Goal: Find contact information: Find contact information

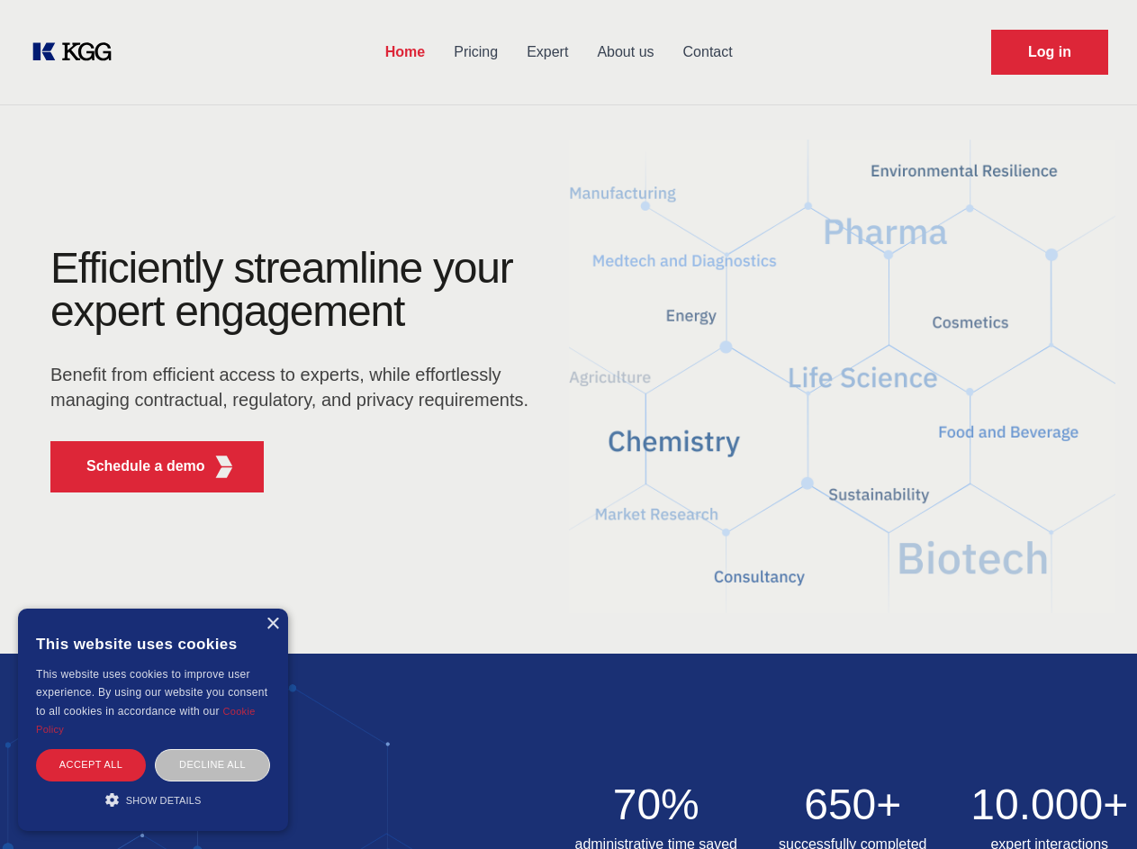
click at [568, 424] on div "Efficiently streamline your expert engagement Benefit from efficient access to …" at bounding box center [295, 377] width 547 height 260
click at [135, 466] on p "Schedule a demo" at bounding box center [145, 467] width 119 height 22
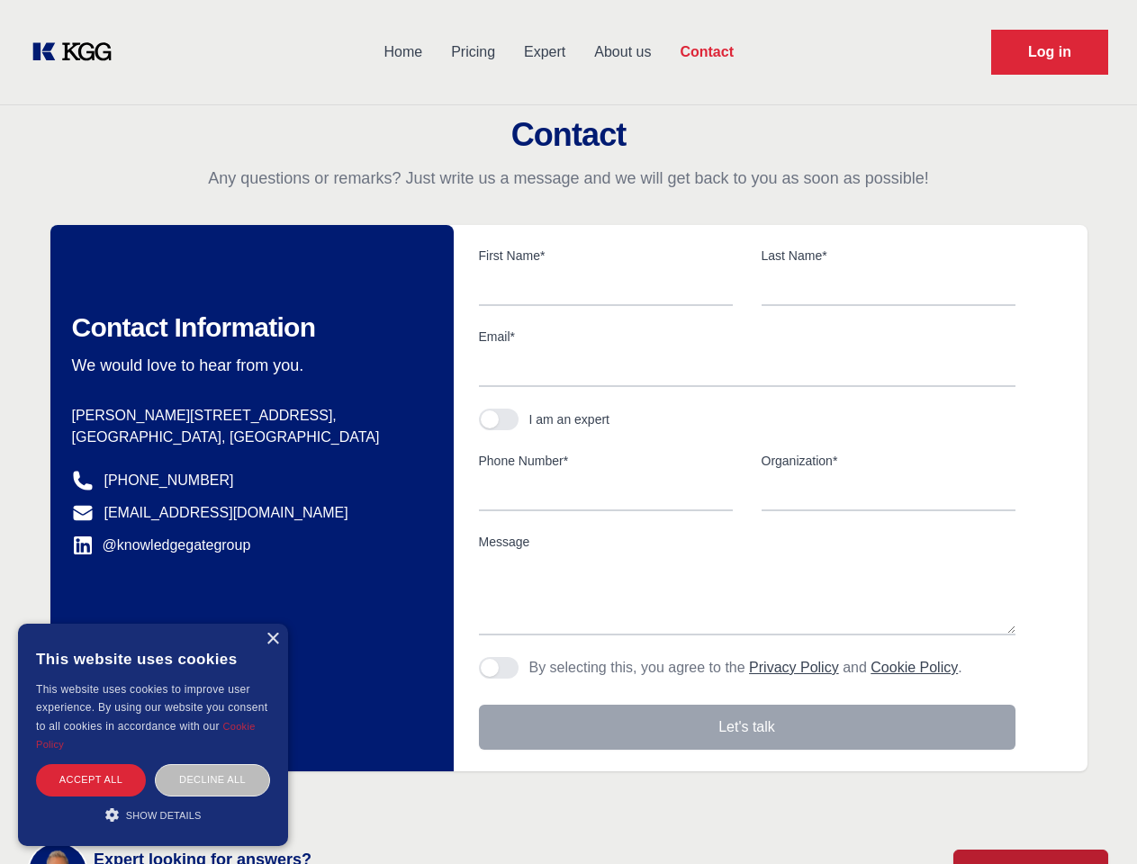
click at [272, 624] on div "× This website uses cookies This website uses cookies to improve user experienc…" at bounding box center [153, 735] width 270 height 222
click at [91, 764] on div "Accept all" at bounding box center [91, 780] width 110 height 32
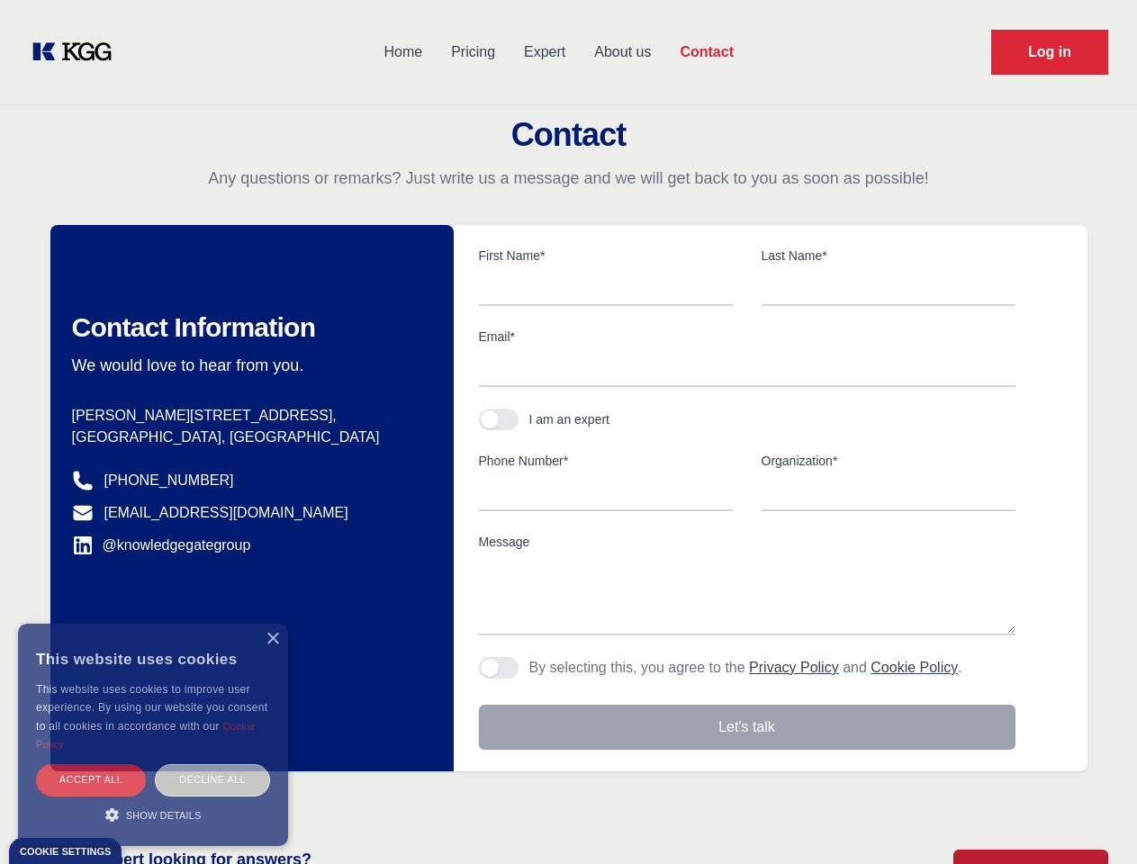
click at [212, 764] on div "Decline all" at bounding box center [212, 780] width 115 height 32
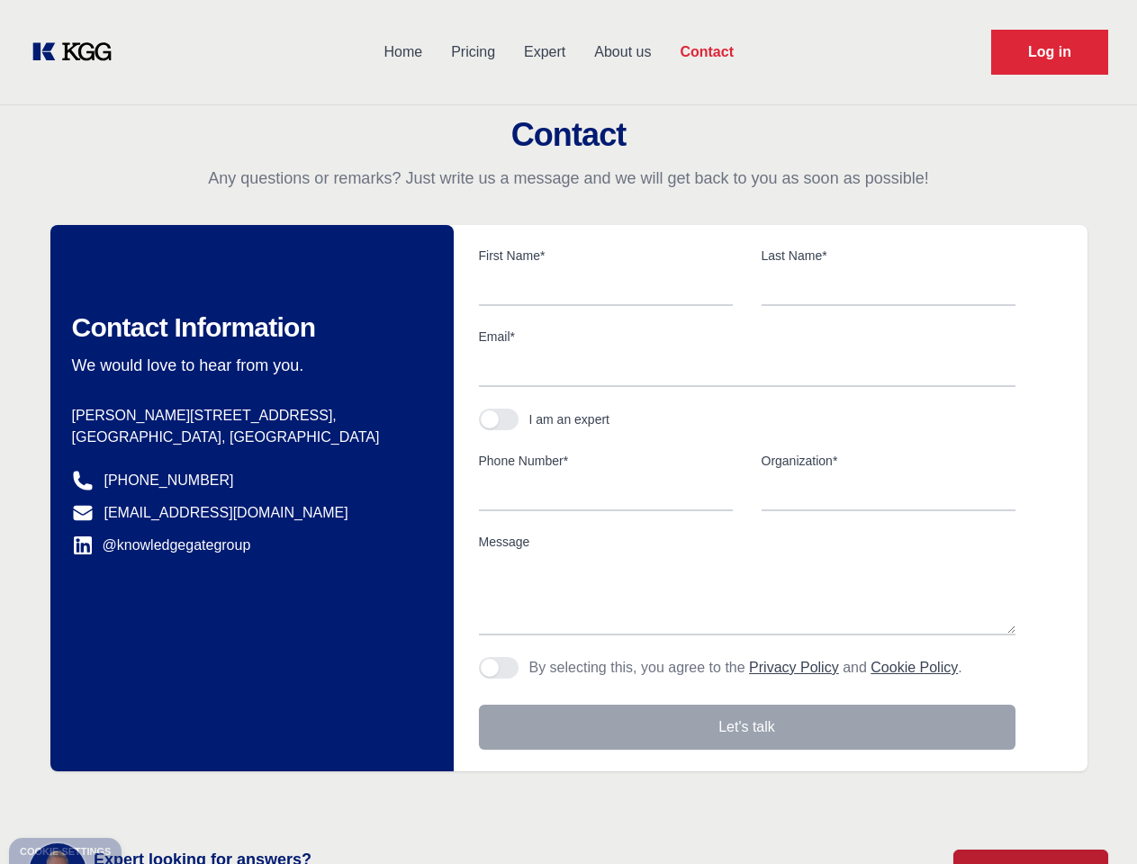
click at [153, 799] on main "Contact Any questions or remarks? Just write us a message and we will get back …" at bounding box center [568, 468] width 1137 height 937
